Goal: Navigation & Orientation: Find specific page/section

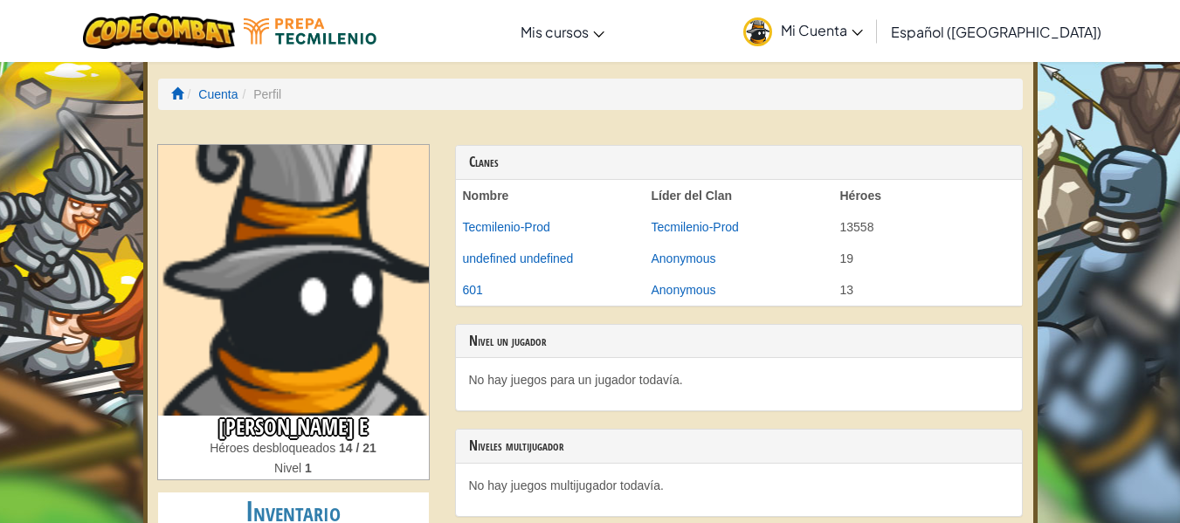
click at [348, 320] on img at bounding box center [293, 280] width 271 height 271
click at [364, 357] on img at bounding box center [293, 280] width 271 height 271
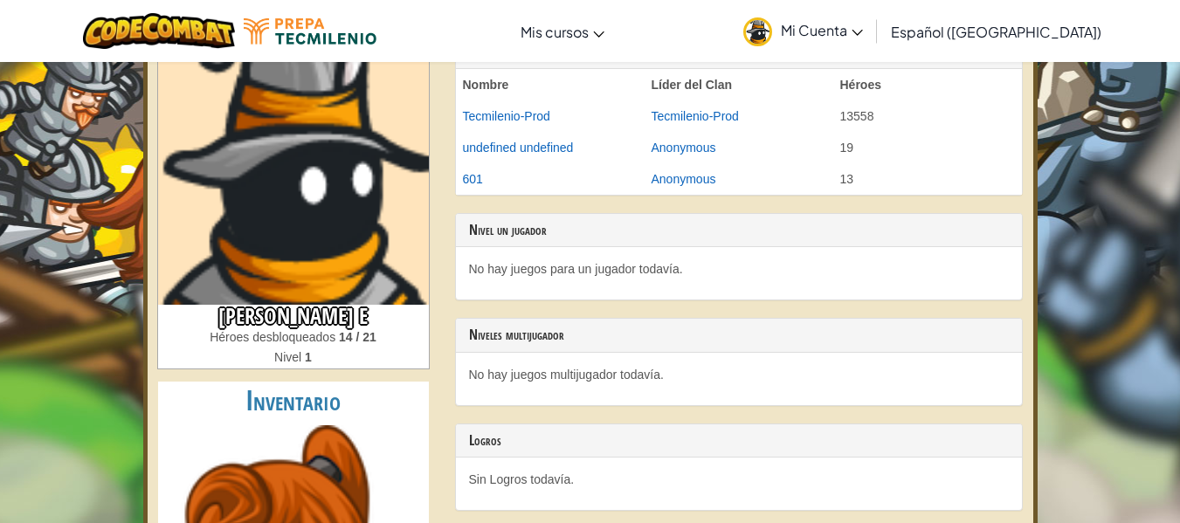
scroll to position [57, 0]
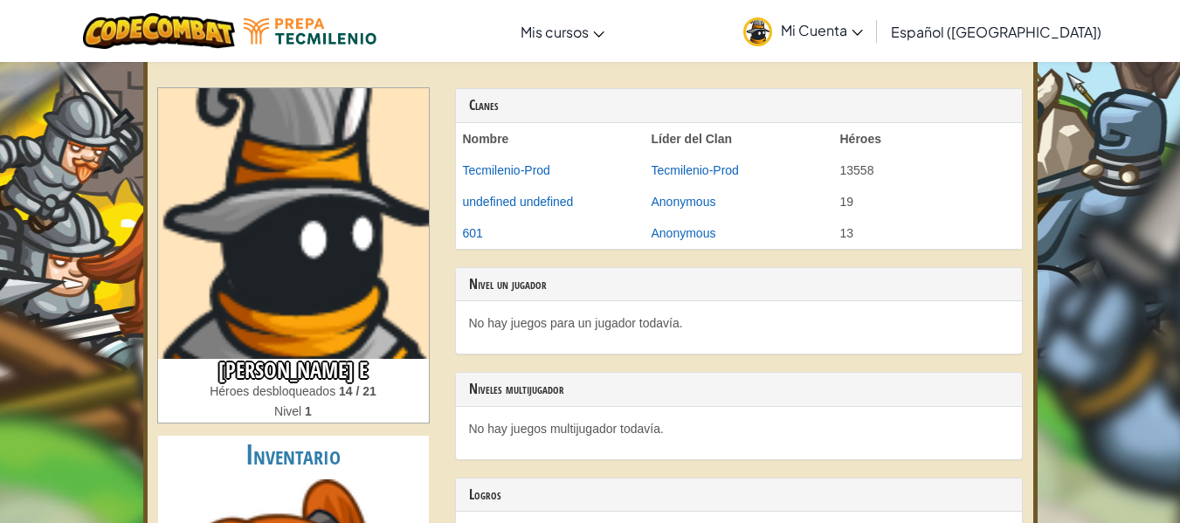
click at [335, 349] on img at bounding box center [293, 223] width 271 height 271
click at [328, 163] on img at bounding box center [293, 223] width 271 height 271
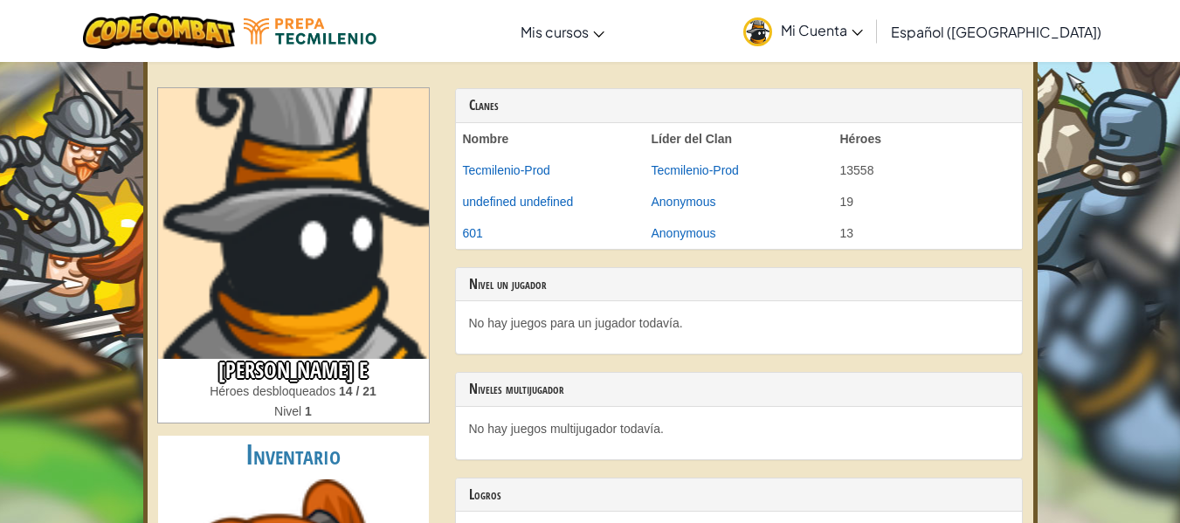
click at [772, 30] on img at bounding box center [757, 31] width 29 height 29
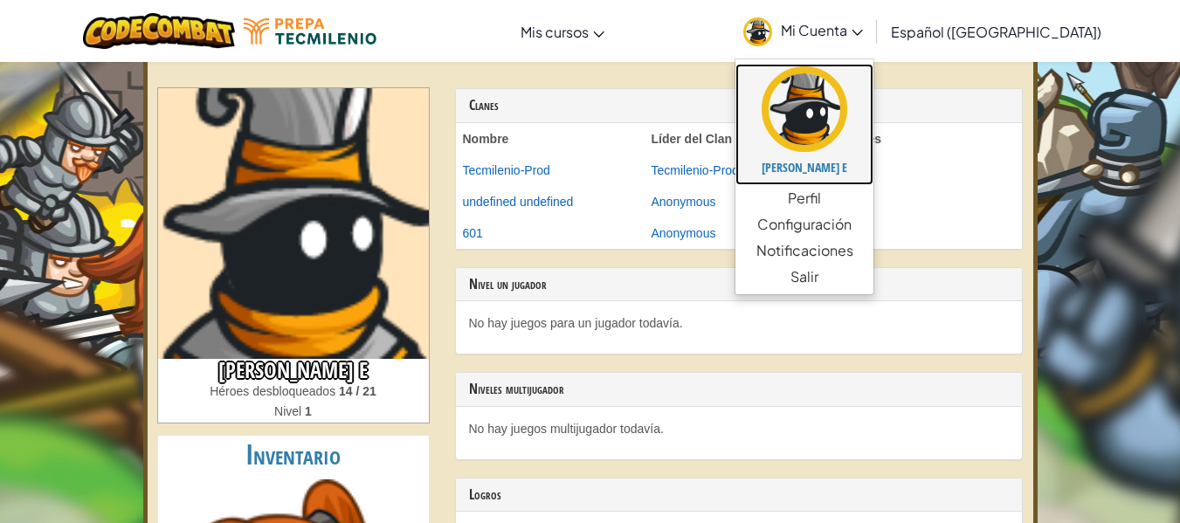
click at [831, 139] on img at bounding box center [805, 109] width 86 height 86
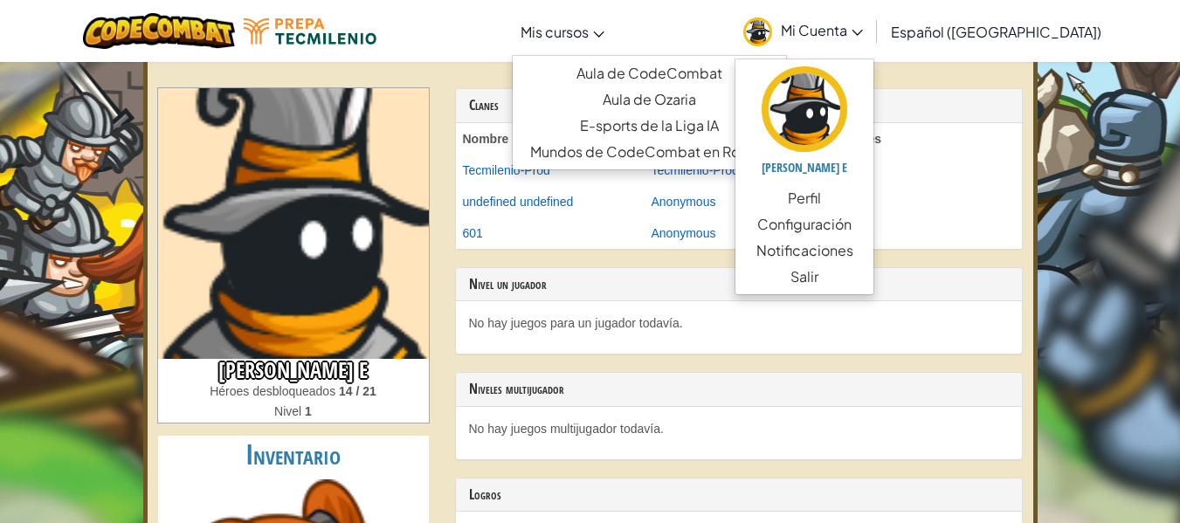
click at [561, 52] on link "Mis cursos" at bounding box center [562, 31] width 101 height 47
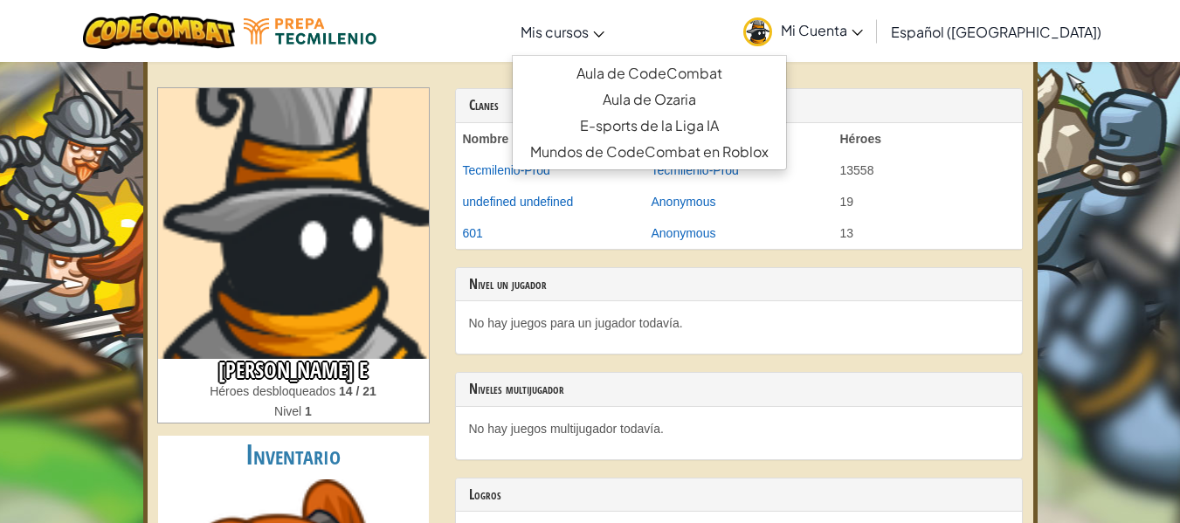
click at [823, 35] on span "Mi Cuenta" at bounding box center [822, 30] width 82 height 18
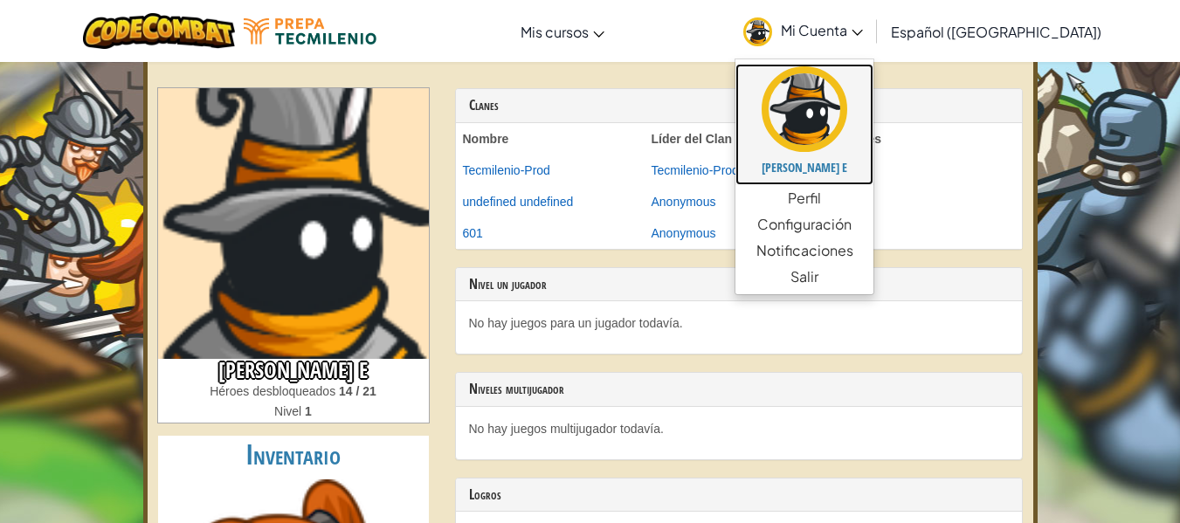
click at [856, 169] on h5 "[PERSON_NAME] E" at bounding box center [804, 167] width 103 height 13
click at [856, 162] on h5 "[PERSON_NAME] E" at bounding box center [804, 167] width 103 height 13
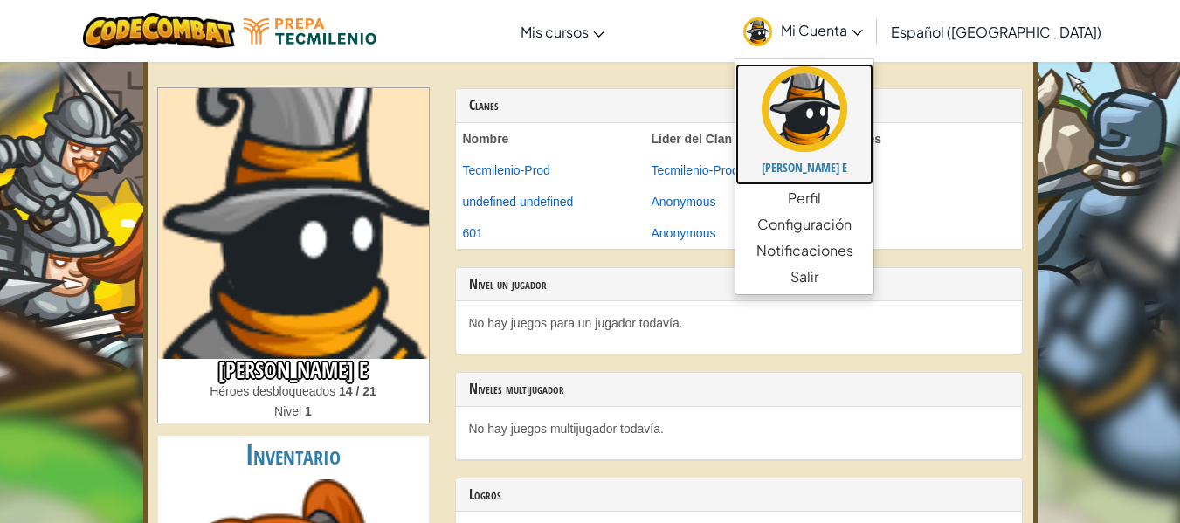
click at [856, 162] on h5 "[PERSON_NAME] E" at bounding box center [804, 167] width 103 height 13
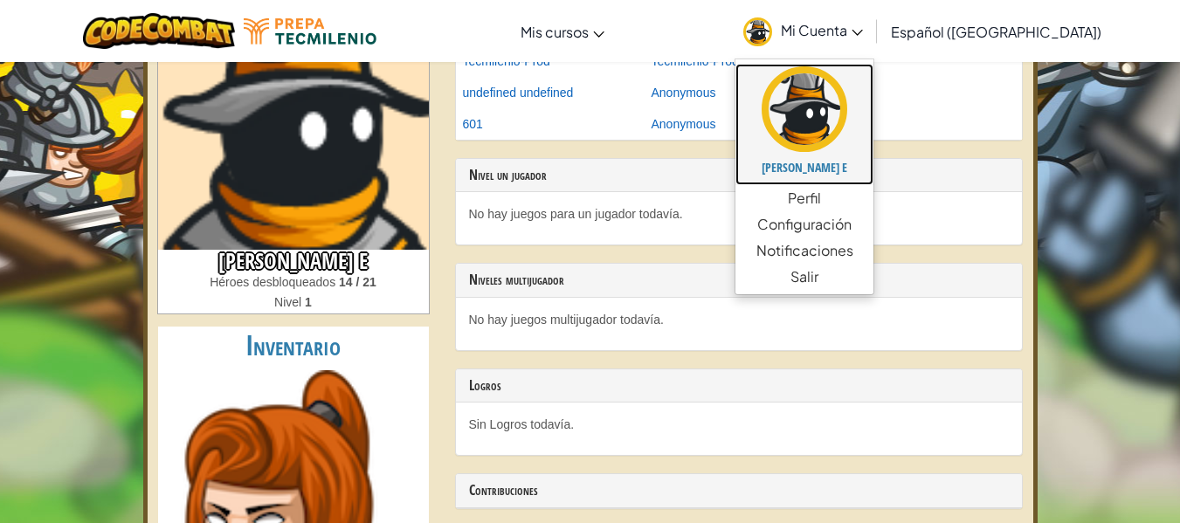
scroll to position [140, 0]
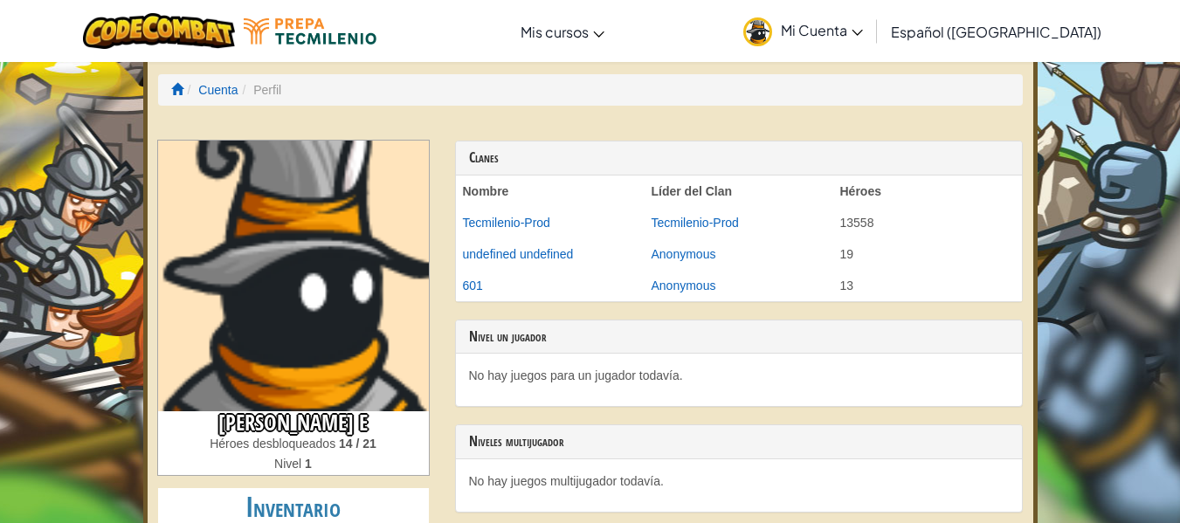
scroll to position [0, 0]
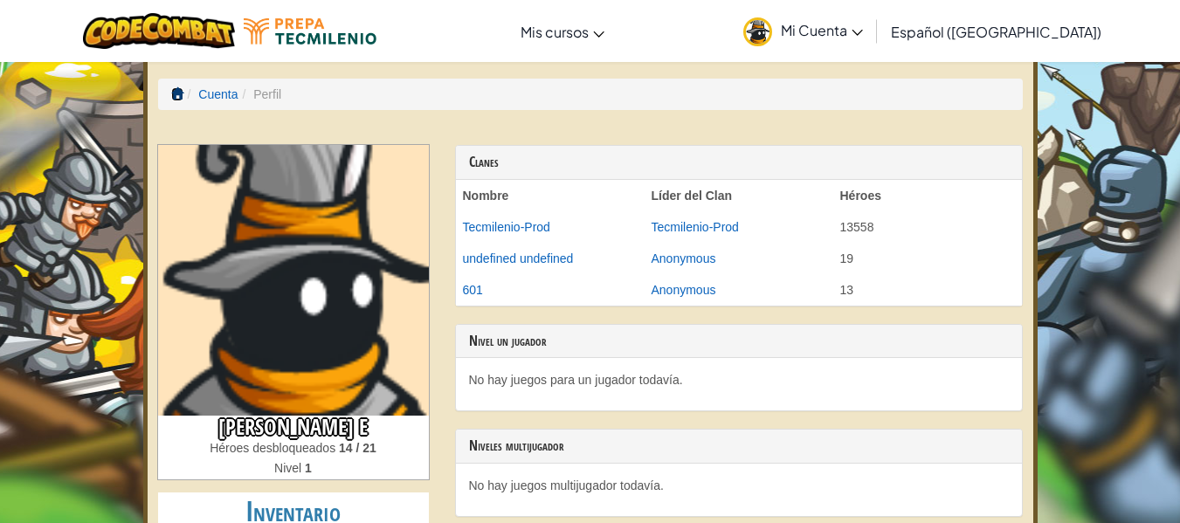
click at [174, 93] on span at bounding box center [177, 93] width 12 height 12
